Goal: Find specific page/section: Find specific page/section

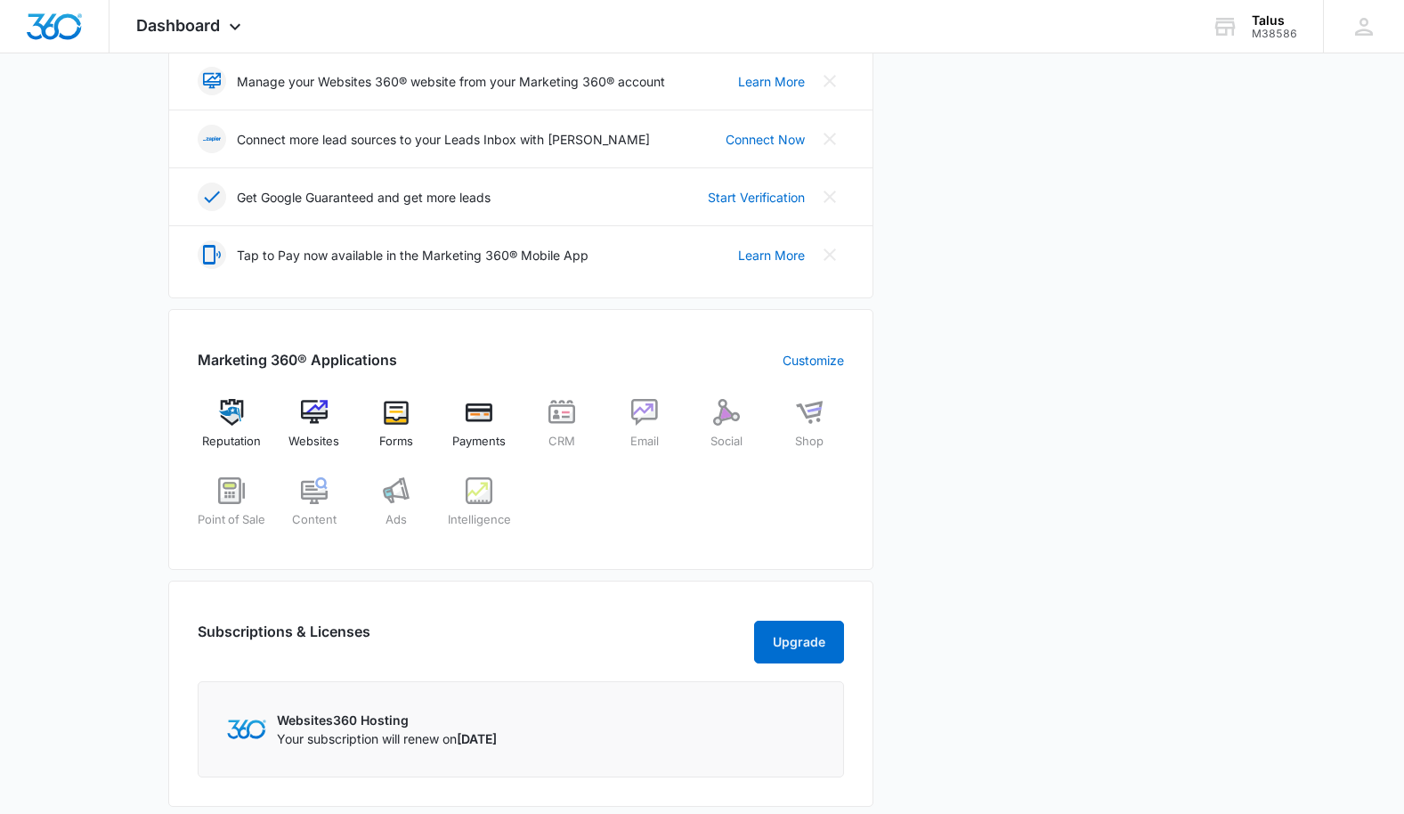
scroll to position [476, 0]
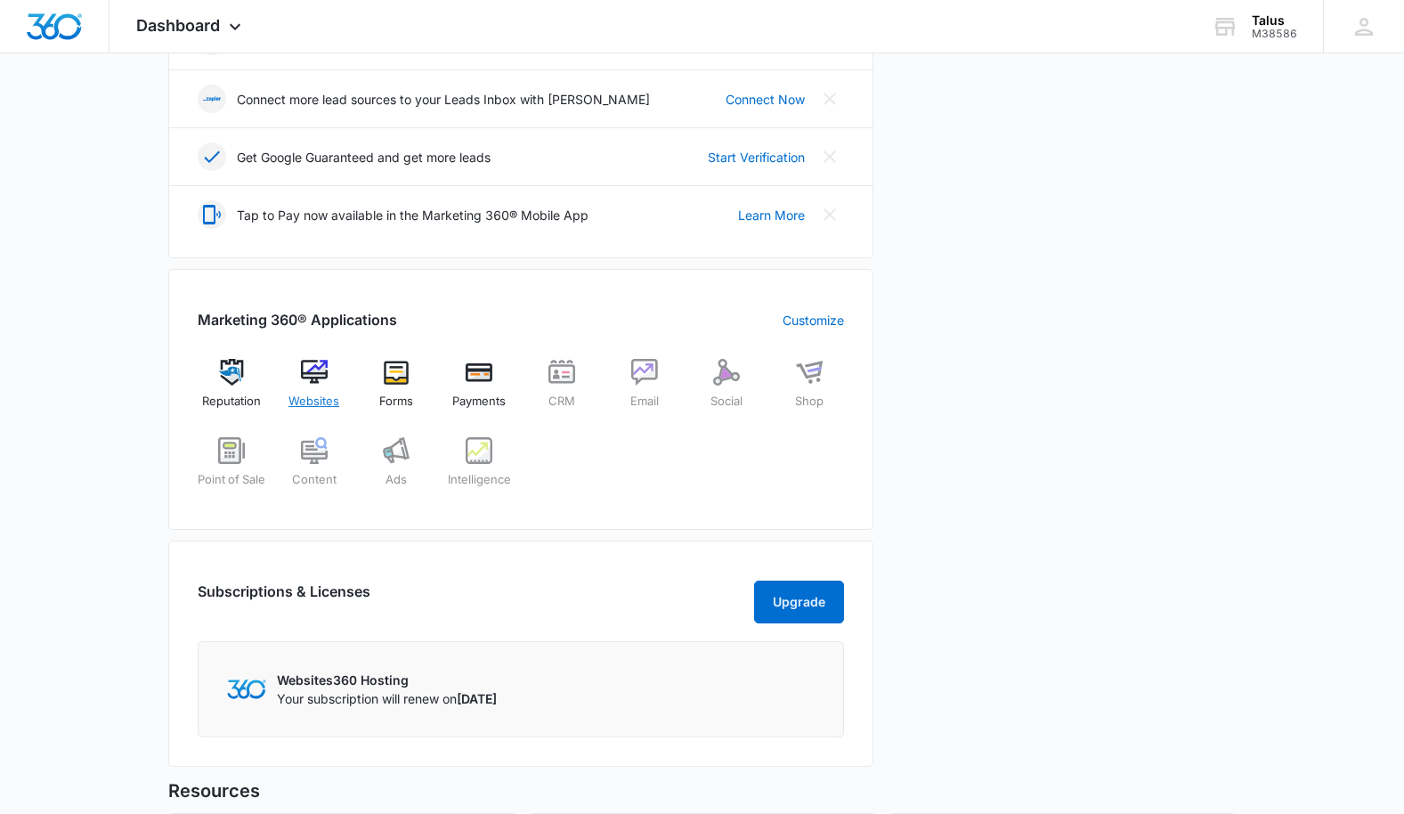
click at [302, 403] on span "Websites" at bounding box center [314, 402] width 51 height 18
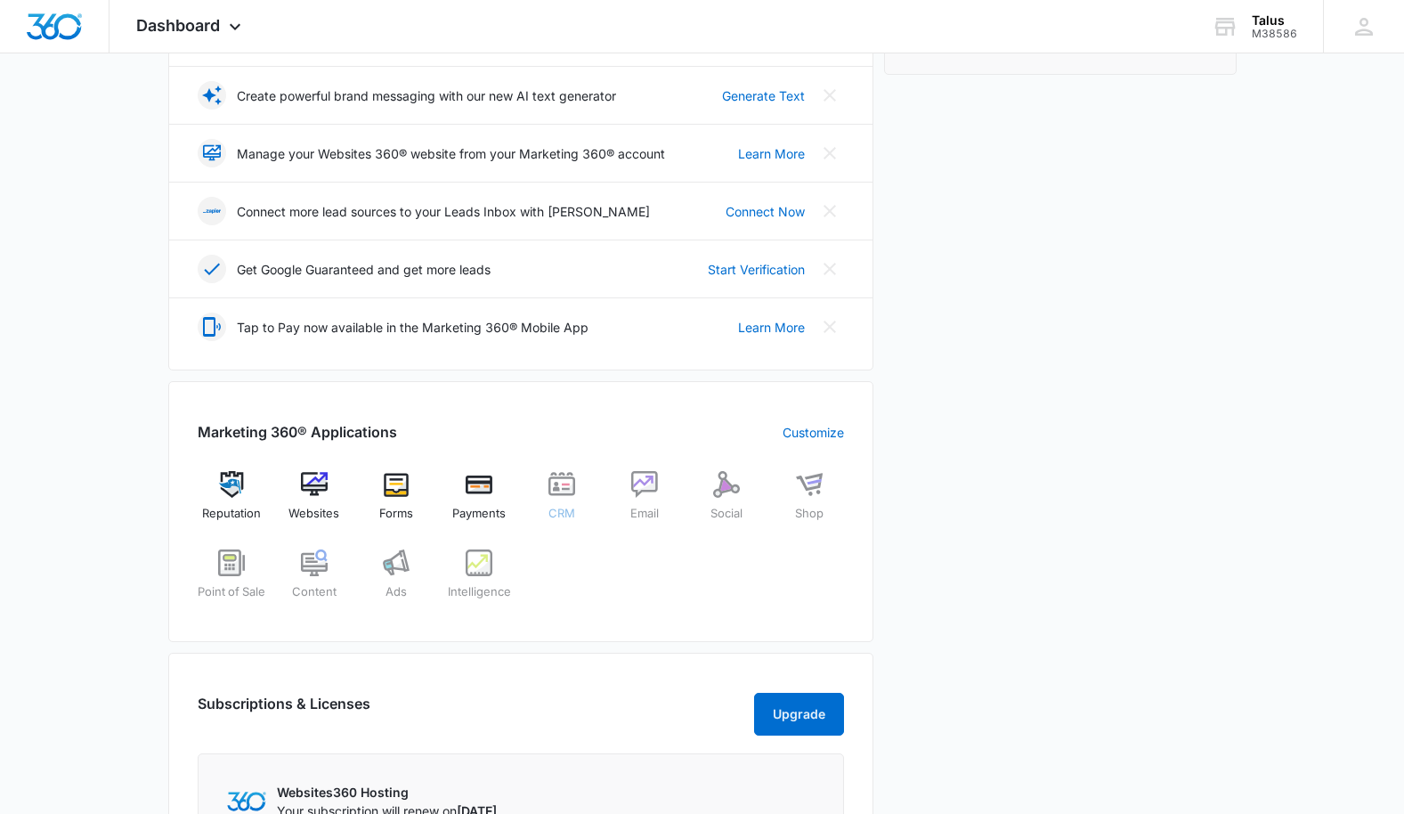
scroll to position [374, 0]
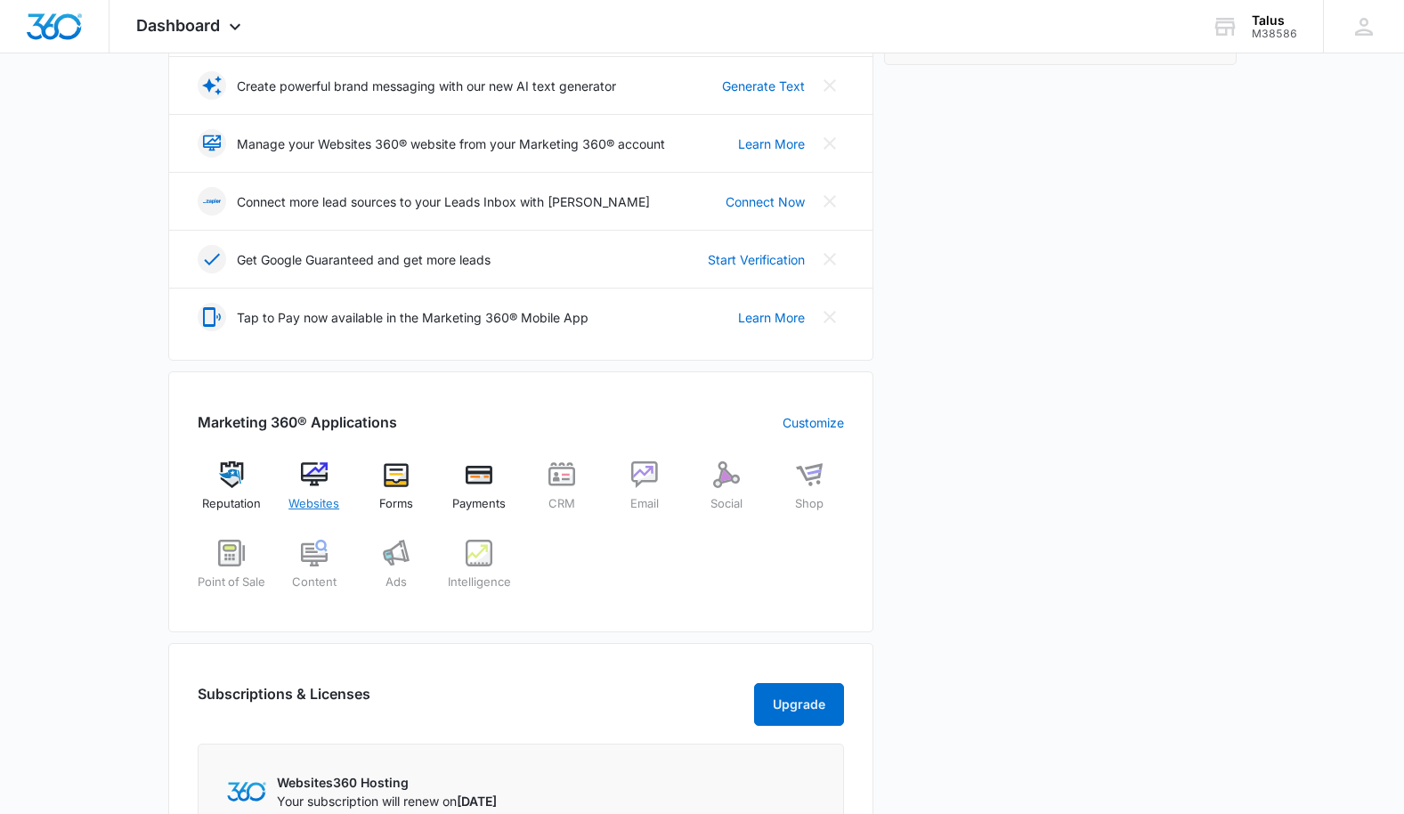
click at [331, 498] on span "Websites" at bounding box center [314, 504] width 51 height 18
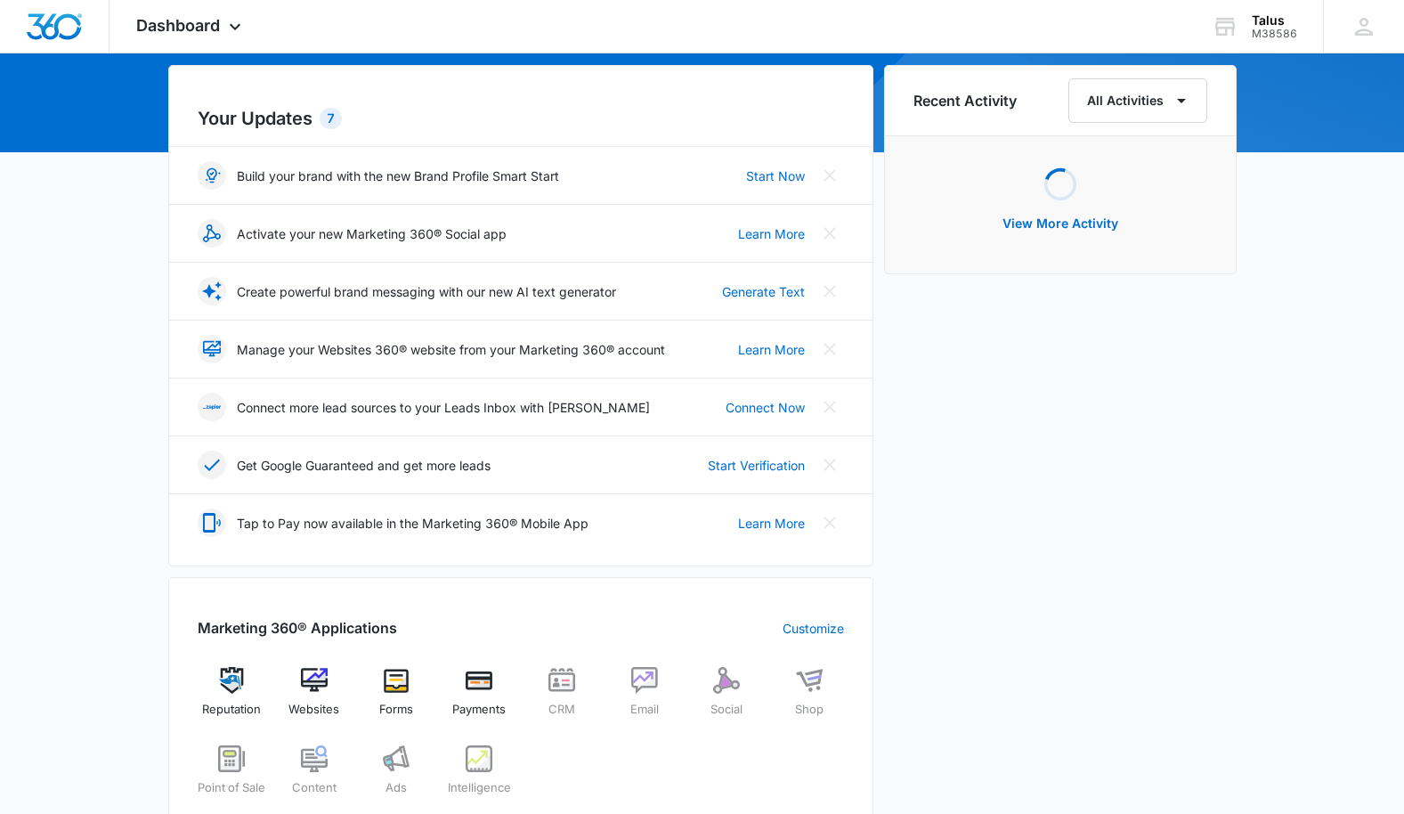
scroll to position [538, 0]
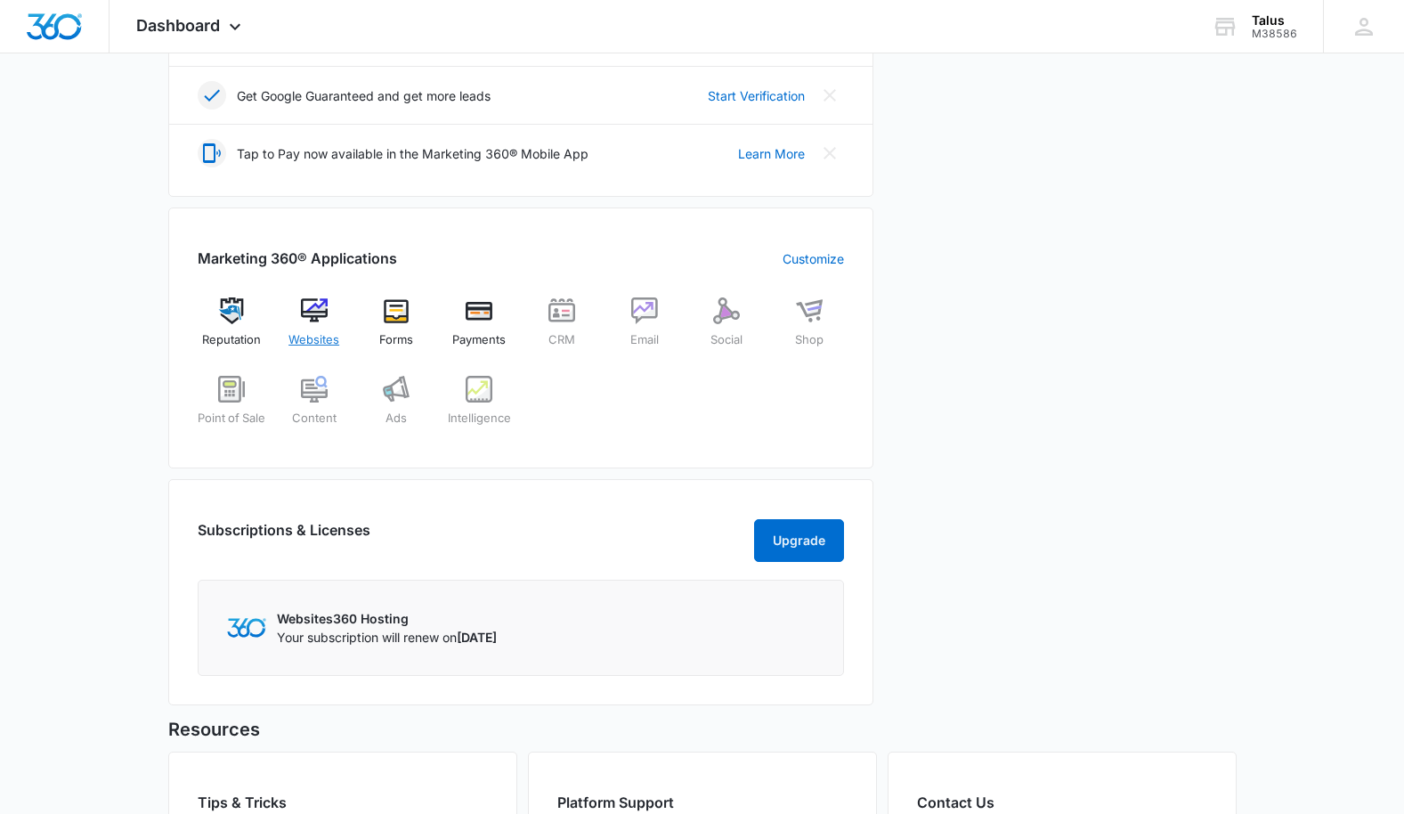
click at [322, 337] on span "Websites" at bounding box center [314, 340] width 51 height 18
